Goal: Task Accomplishment & Management: Use online tool/utility

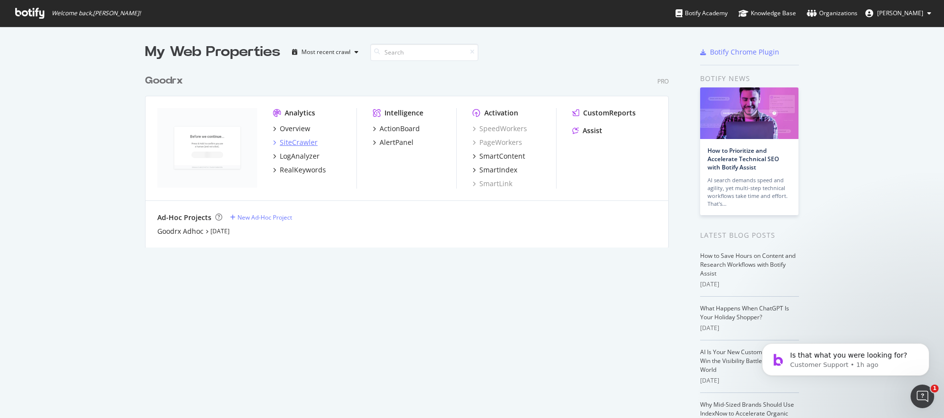
click at [291, 141] on div "SiteCrawler" at bounding box center [299, 143] width 38 height 10
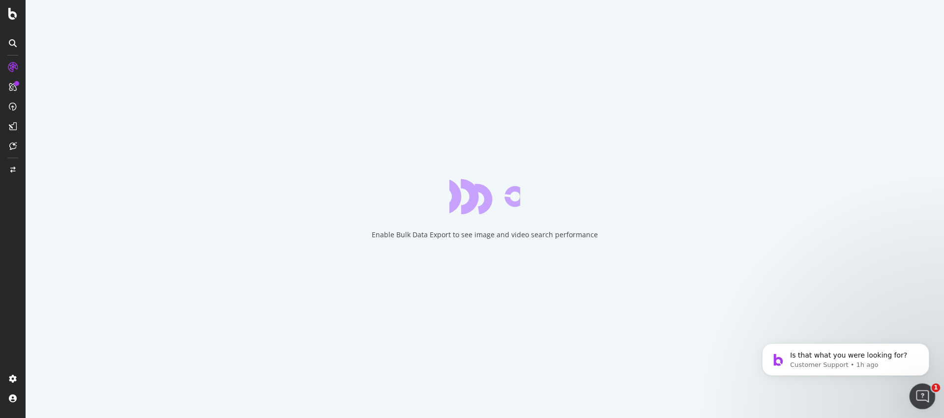
click at [921, 401] on icon "Open Intercom Messenger" at bounding box center [921, 395] width 16 height 16
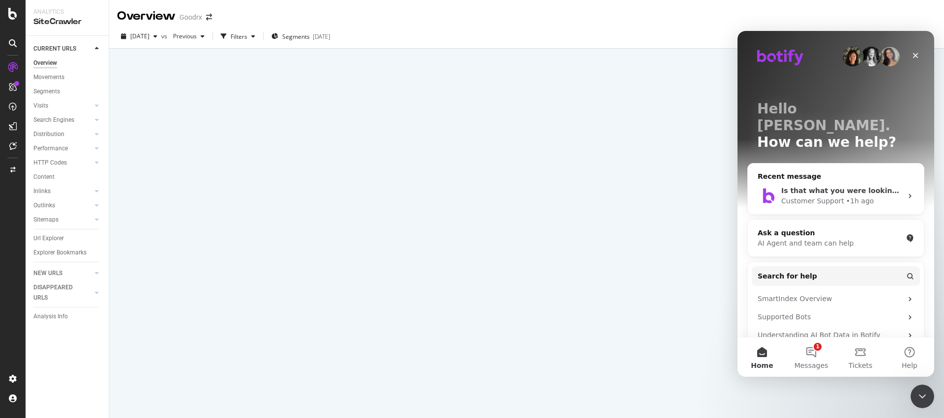
click at [862, 196] on div "• 1h ago" at bounding box center [860, 201] width 28 height 10
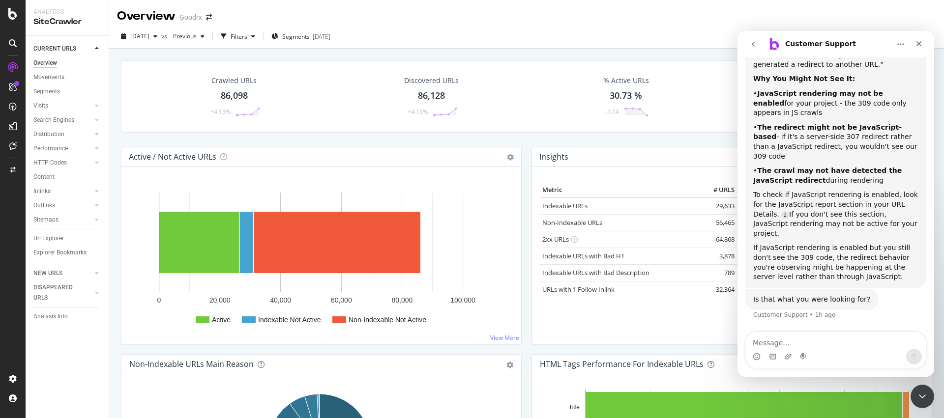
scroll to position [912, 0]
type textarea "no"
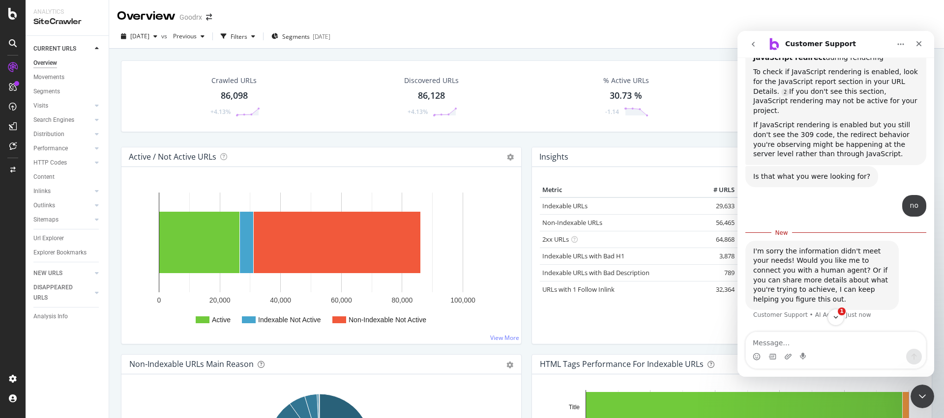
scroll to position [1034, 0]
type textarea "yes"
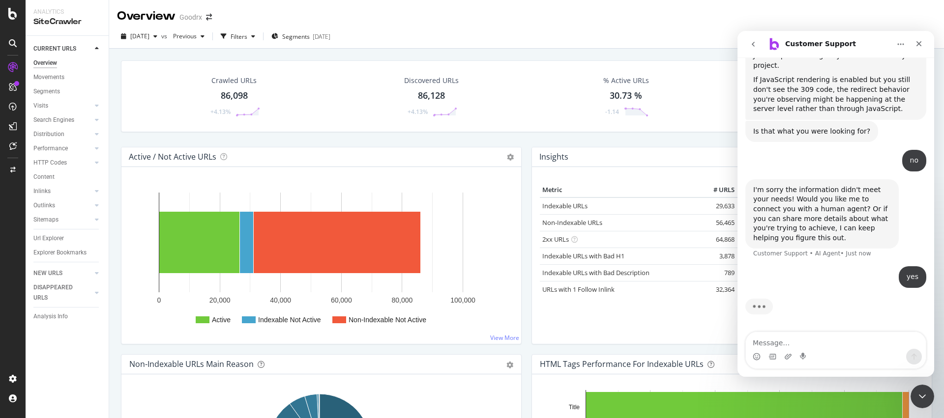
scroll to position [1080, 0]
click at [517, 25] on div "[DATE] vs Previous Filters Segments [DATE]" at bounding box center [526, 37] width 834 height 24
click at [189, 16] on div "Goodrx" at bounding box center [190, 17] width 23 height 10
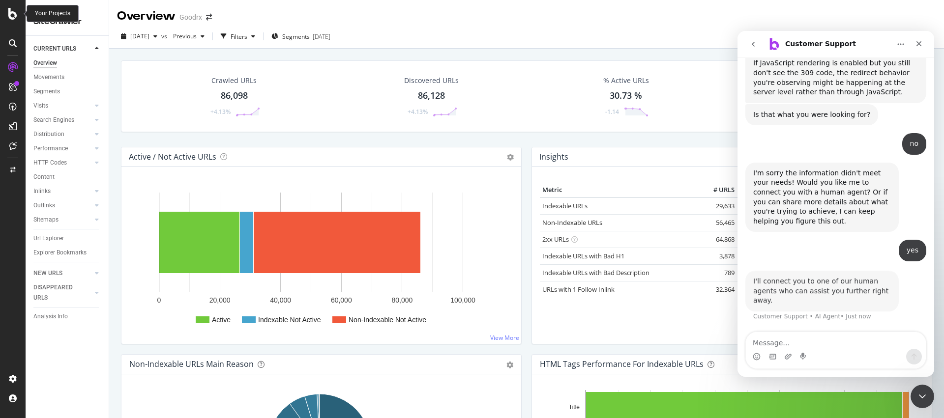
click at [20, 15] on div at bounding box center [13, 14] width 24 height 12
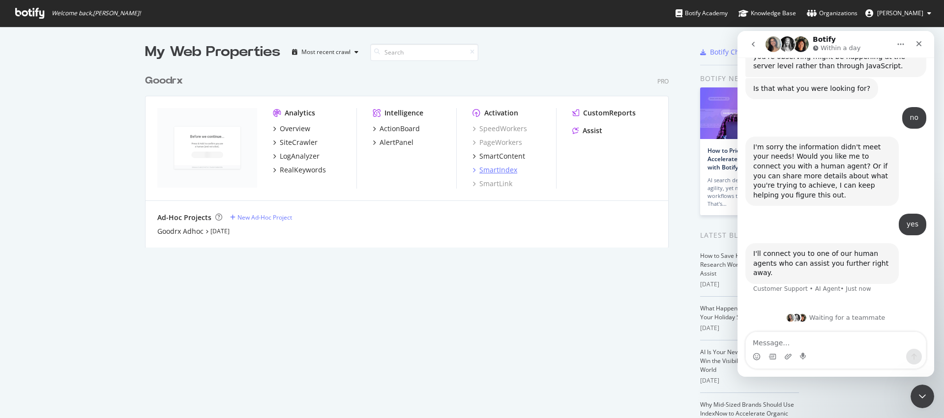
scroll to position [1114, 0]
click at [158, 80] on div "Goodrx" at bounding box center [164, 81] width 38 height 14
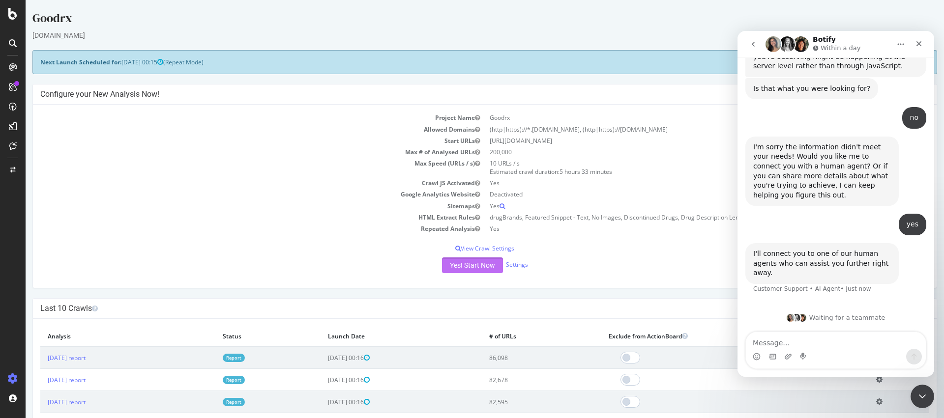
click at [470, 263] on button "Yes! Start Now" at bounding box center [472, 266] width 61 height 16
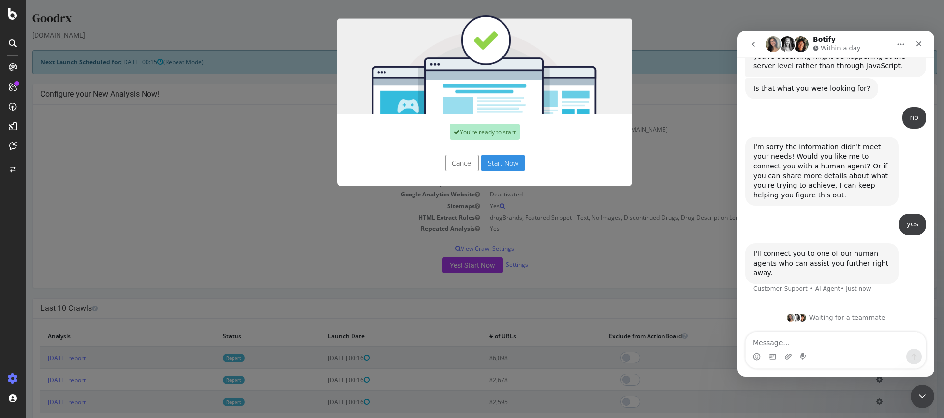
click at [494, 162] on button "Start Now" at bounding box center [502, 163] width 43 height 17
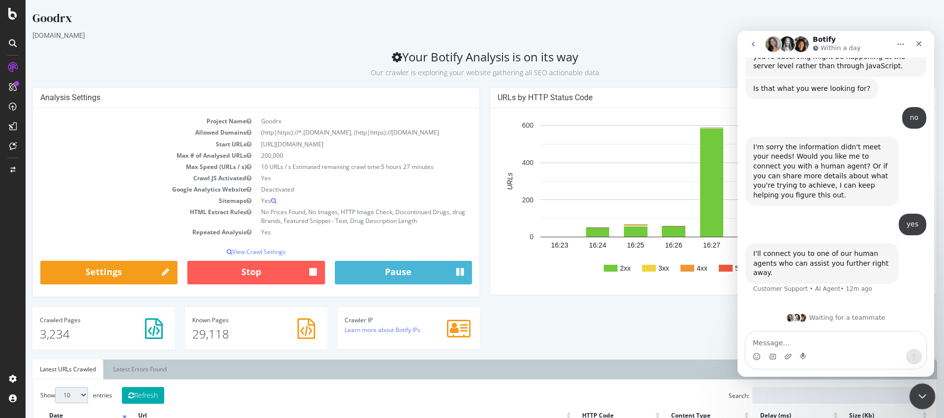
click at [925, 389] on icon "Close Intercom Messenger" at bounding box center [921, 395] width 12 height 12
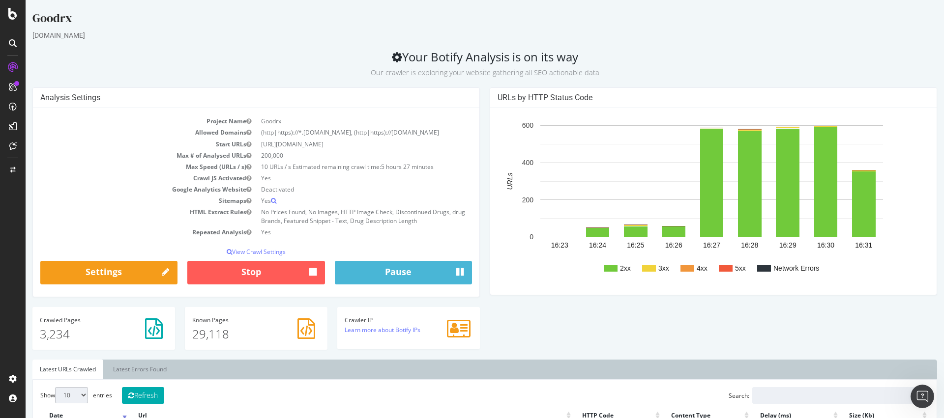
scroll to position [1114, 0]
